Goal: Task Accomplishment & Management: Use online tool/utility

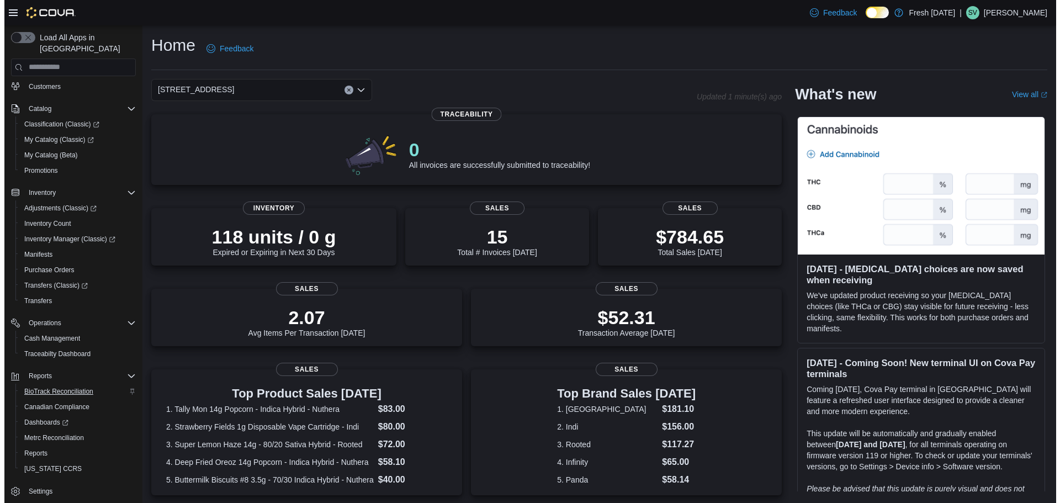
scroll to position [82, 0]
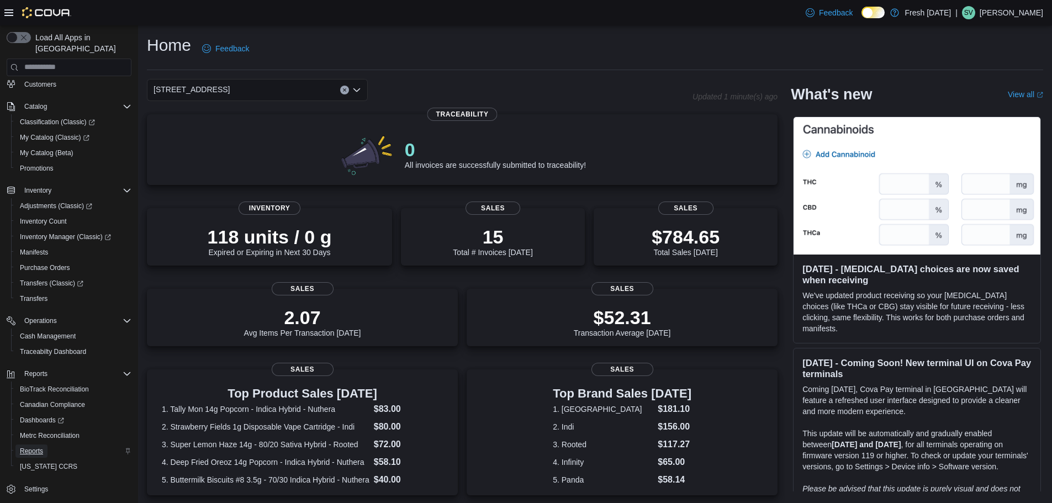
click at [24, 447] on span "Reports" at bounding box center [31, 451] width 23 height 9
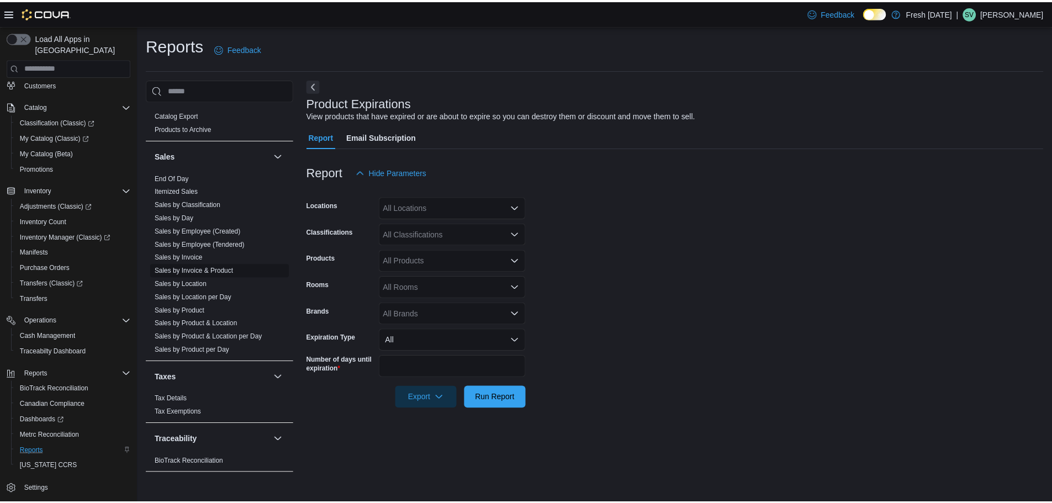
scroll to position [736, 0]
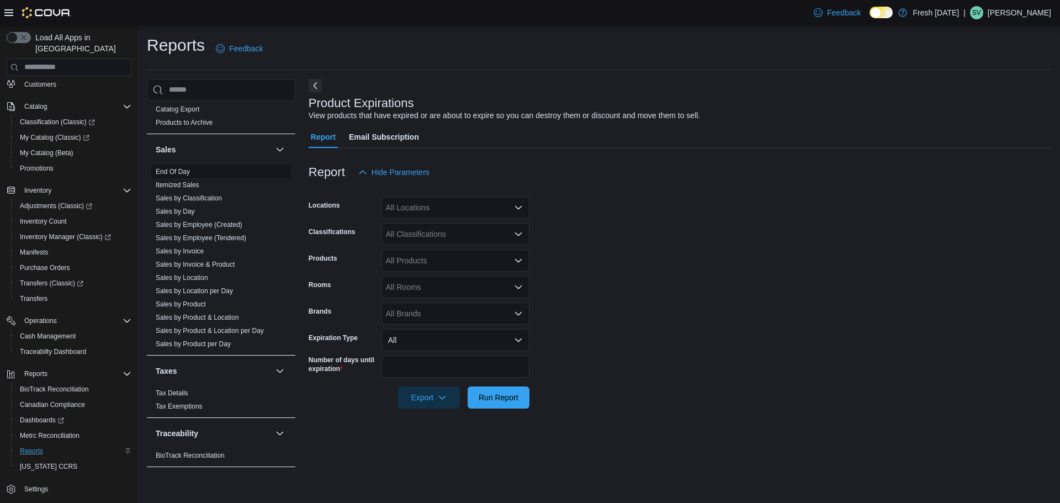
click at [168, 169] on link "End Of Day" at bounding box center [173, 172] width 34 height 8
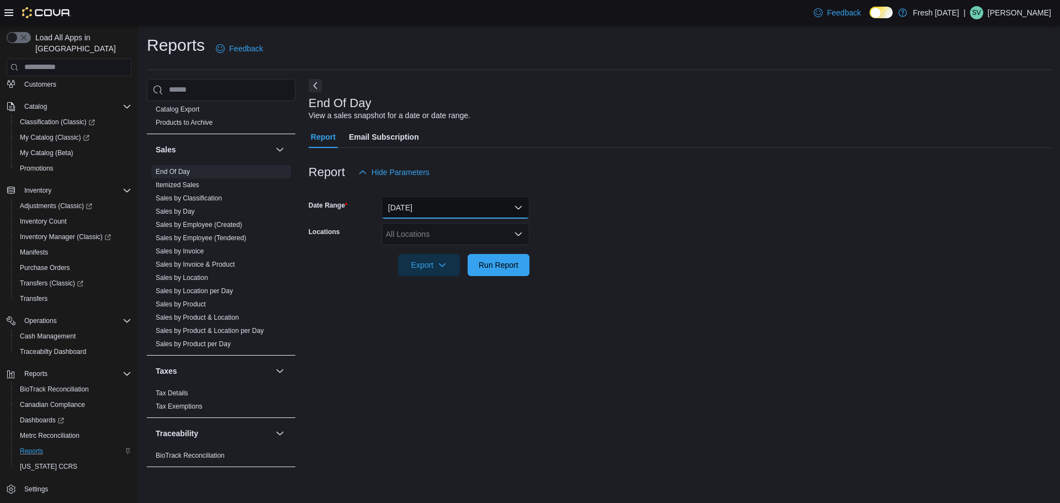
click at [437, 213] on button "[DATE]" at bounding box center [455, 208] width 148 height 22
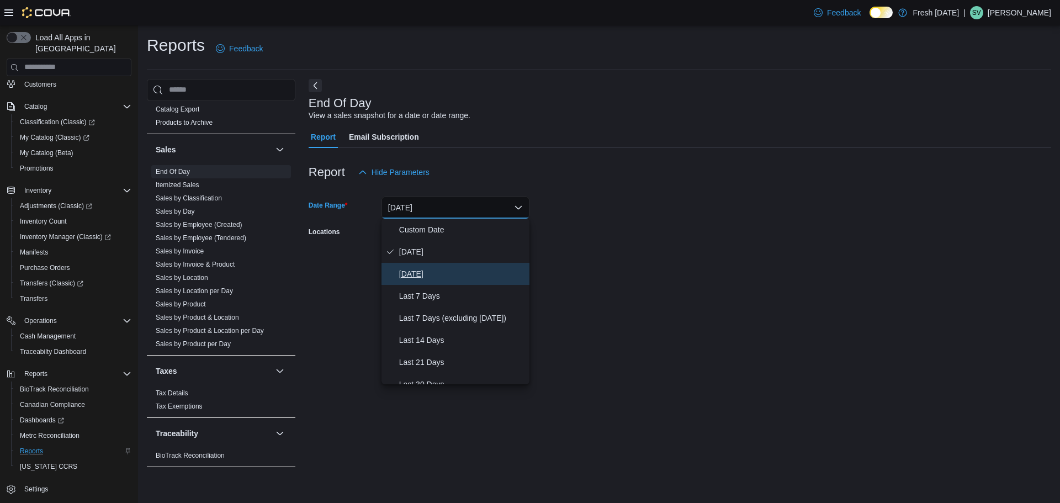
click at [430, 274] on span "[DATE]" at bounding box center [462, 273] width 126 height 13
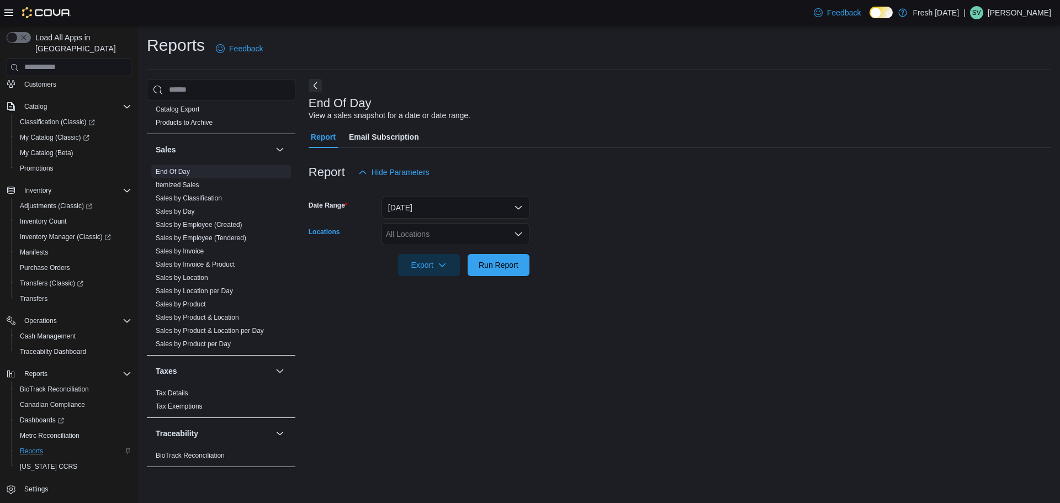
click at [426, 243] on div "All Locations" at bounding box center [455, 234] width 148 height 22
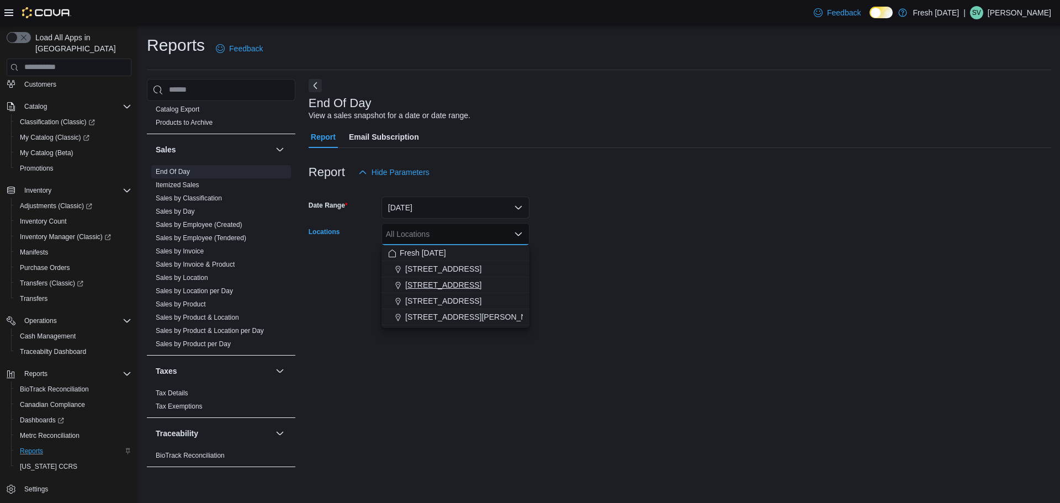
click at [450, 288] on span "[STREET_ADDRESS]" at bounding box center [443, 284] width 76 height 11
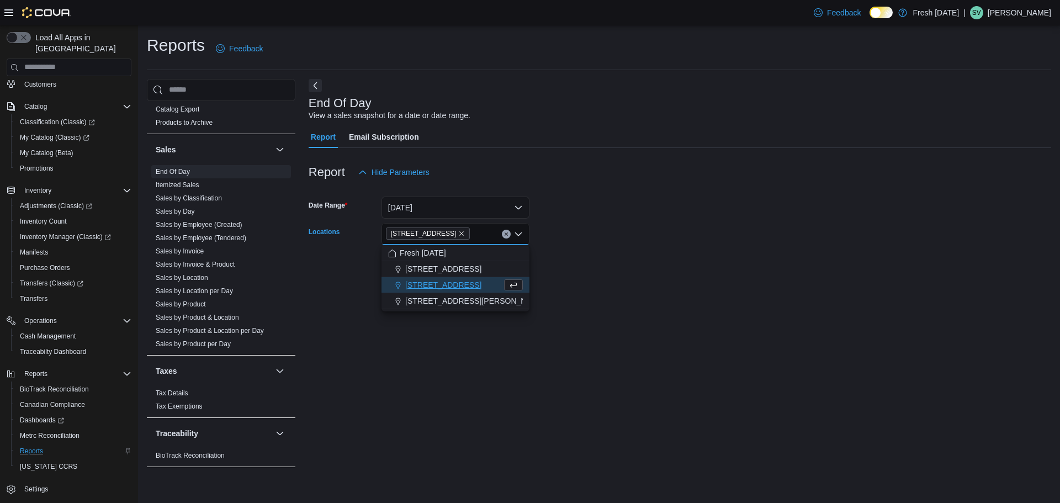
click at [583, 272] on form "Date Range [DATE] Locations [STREET_ADDRESS] Combo box. Selected. [STREET_ADDRE…" at bounding box center [680, 229] width 742 height 93
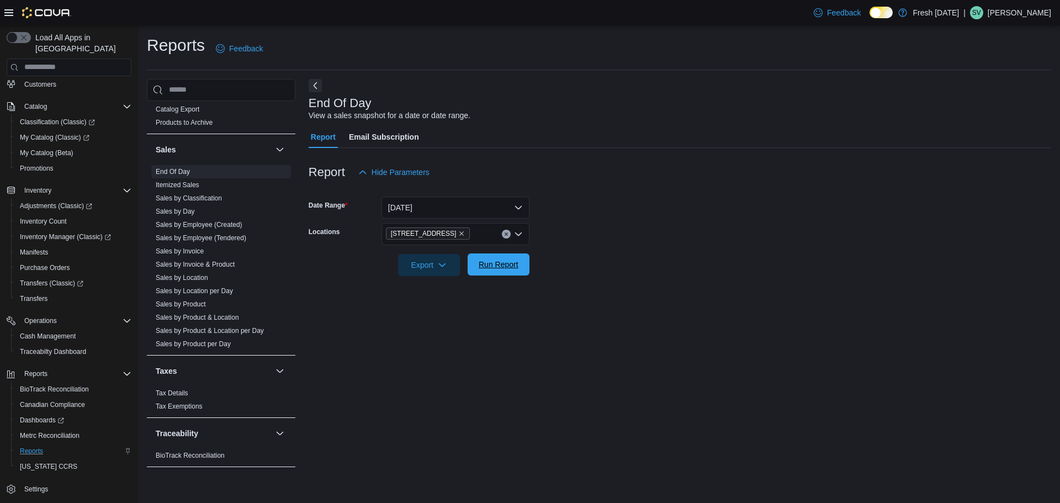
click at [495, 256] on span "Run Report" at bounding box center [498, 264] width 49 height 22
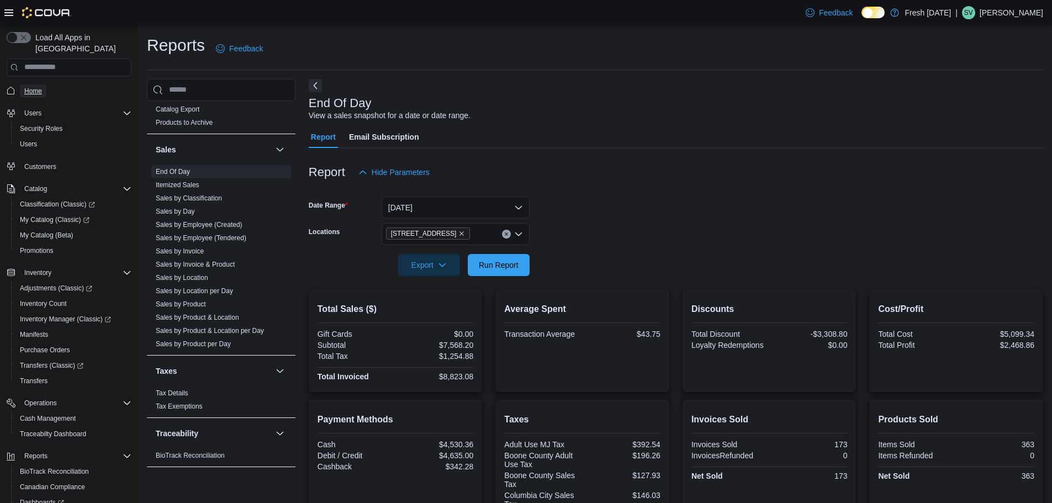
click at [35, 87] on span "Home" at bounding box center [33, 91] width 18 height 9
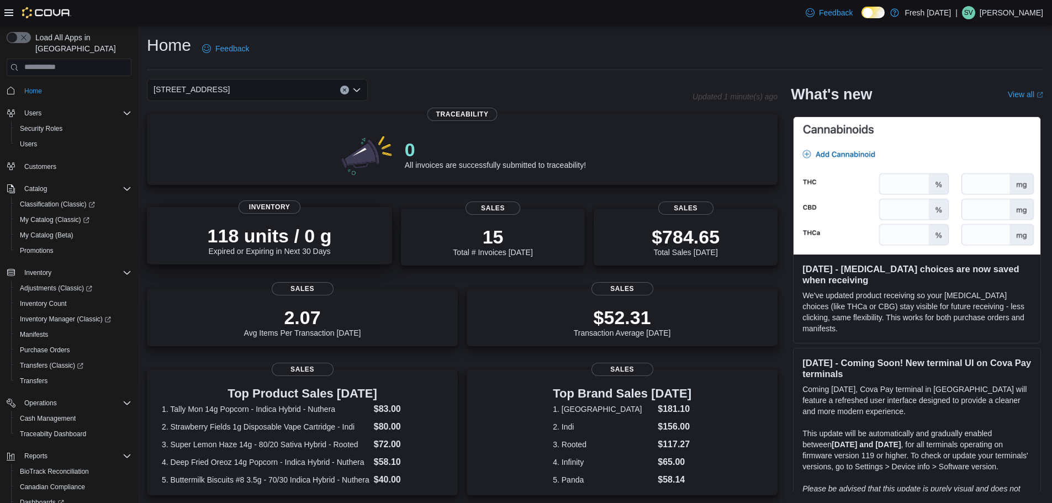
click at [306, 245] on p "118 units / 0 g" at bounding box center [270, 236] width 124 height 22
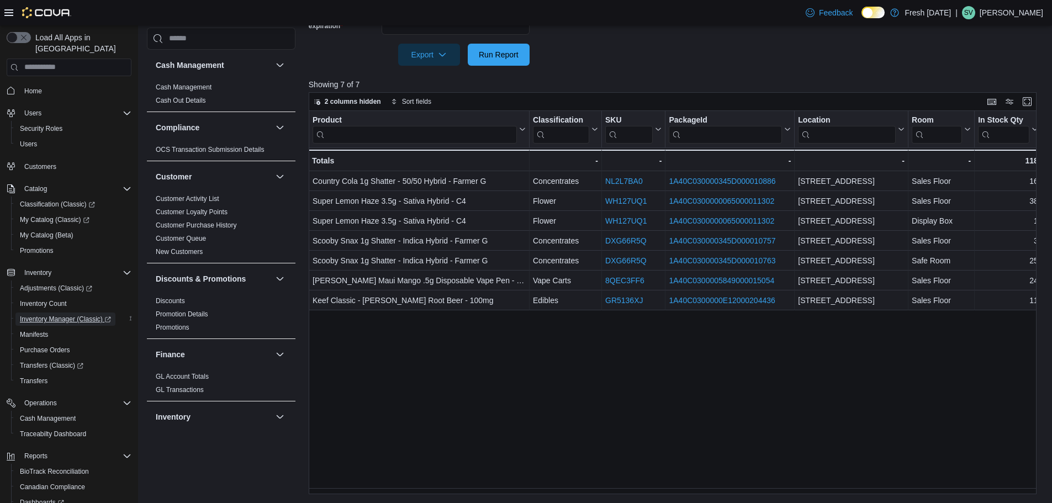
click at [78, 315] on span "Inventory Manager (Classic)" at bounding box center [65, 319] width 91 height 9
